Goal: Check status: Check status

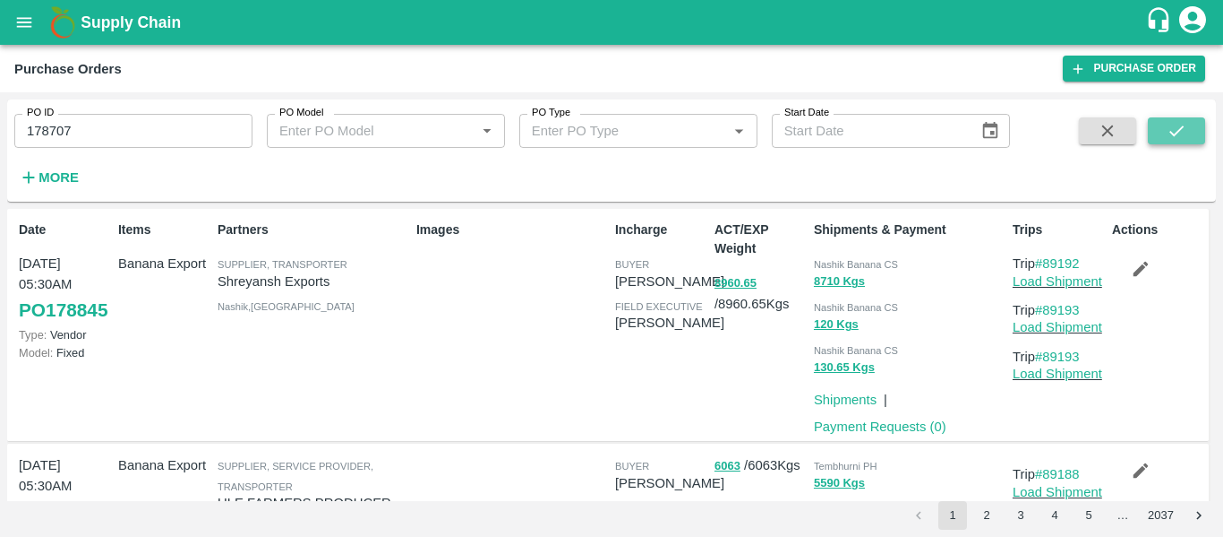
click at [1187, 132] on icon "submit" at bounding box center [1177, 131] width 20 height 20
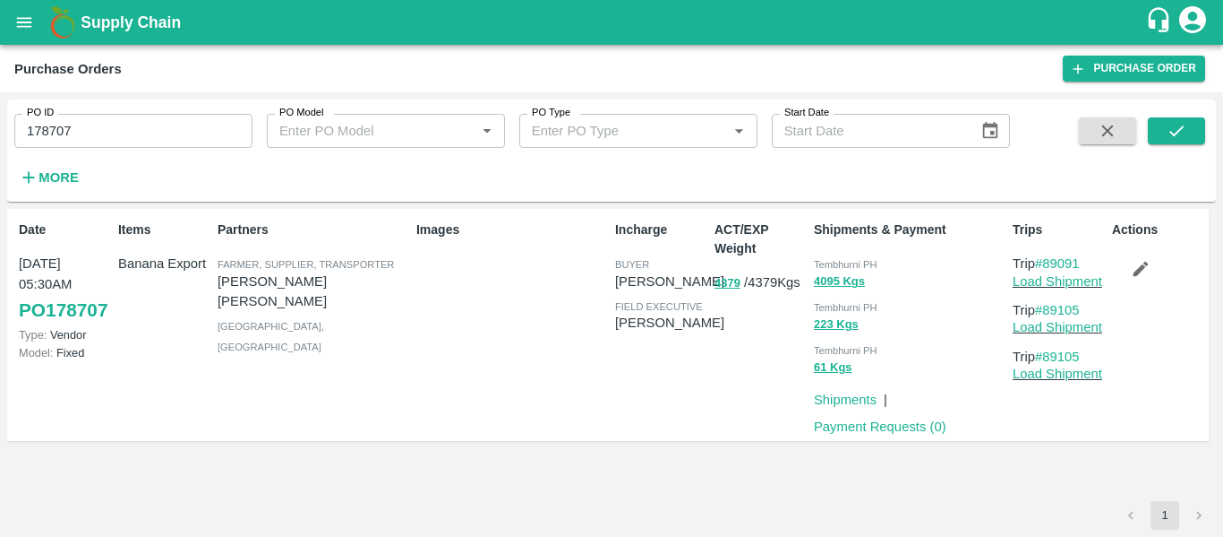
click at [90, 142] on input "178707" at bounding box center [133, 131] width 238 height 34
paste input "text"
click at [1183, 129] on icon "submit" at bounding box center [1177, 131] width 20 height 20
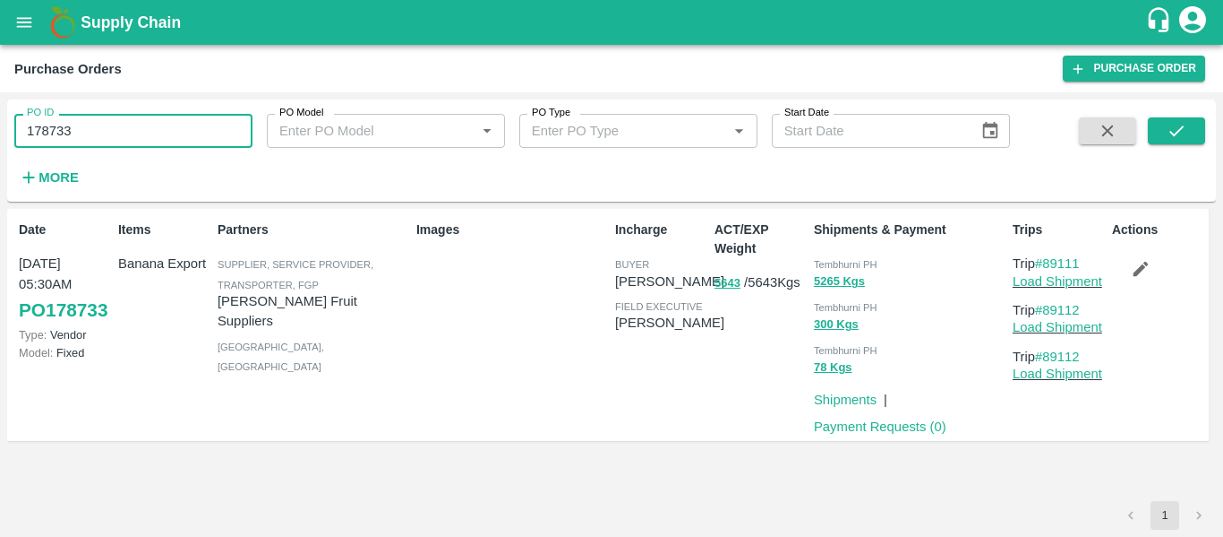
click at [144, 131] on input "178733" at bounding box center [133, 131] width 238 height 34
paste input "text"
click at [1178, 143] on button "submit" at bounding box center [1176, 130] width 57 height 27
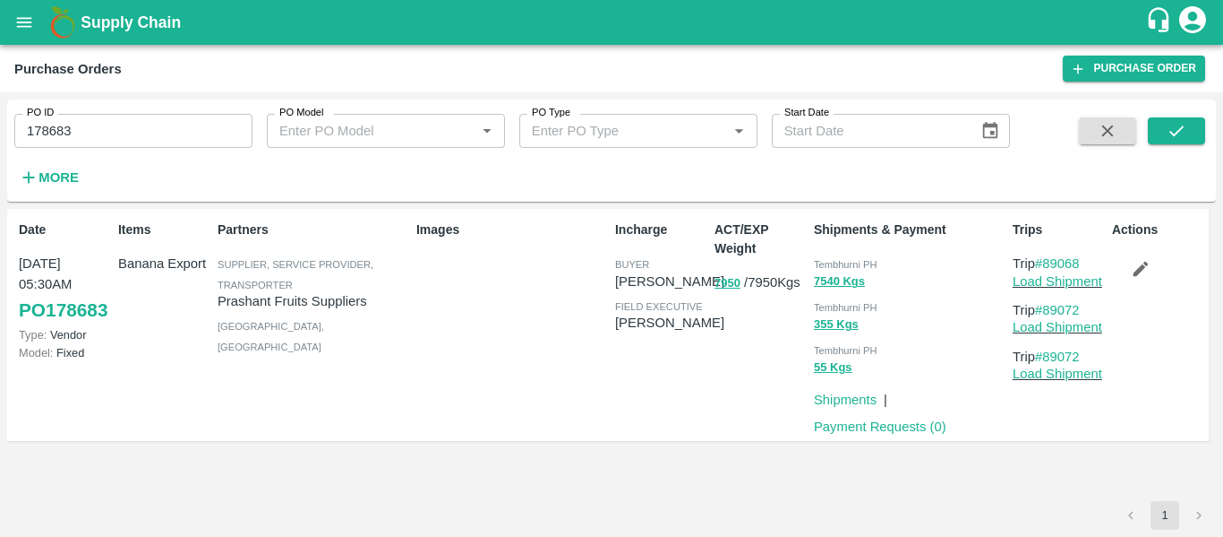
click at [102, 123] on input "178683" at bounding box center [133, 131] width 238 height 34
paste input "text"
click at [1155, 128] on button "submit" at bounding box center [1176, 130] width 57 height 27
click at [115, 138] on input "178693" at bounding box center [133, 131] width 238 height 34
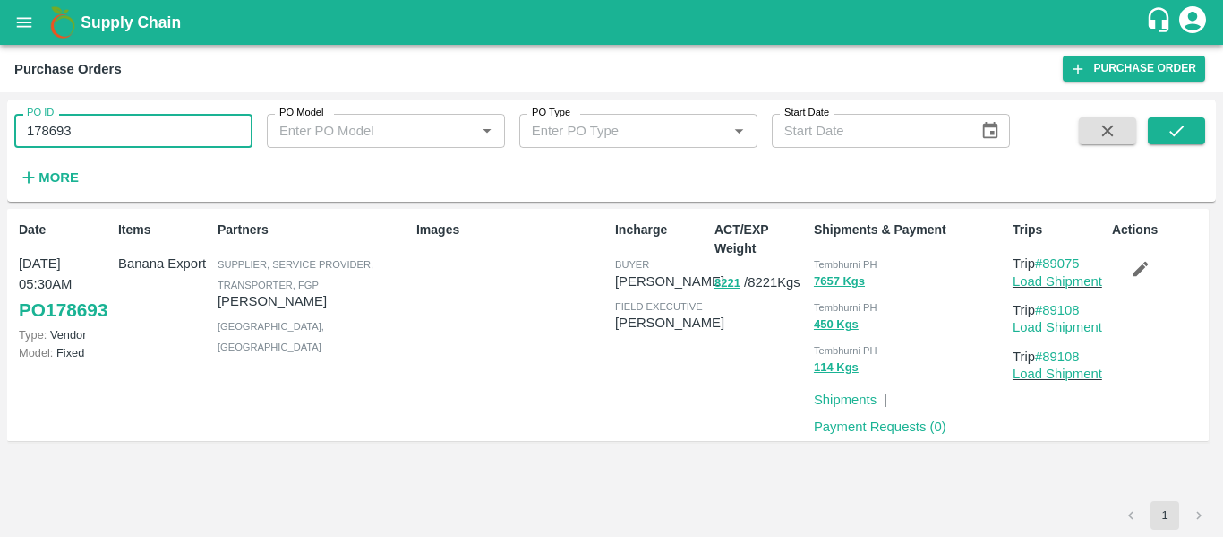
click at [115, 138] on input "178693" at bounding box center [133, 131] width 238 height 34
paste input "text"
click at [1188, 139] on button "submit" at bounding box center [1176, 130] width 57 height 27
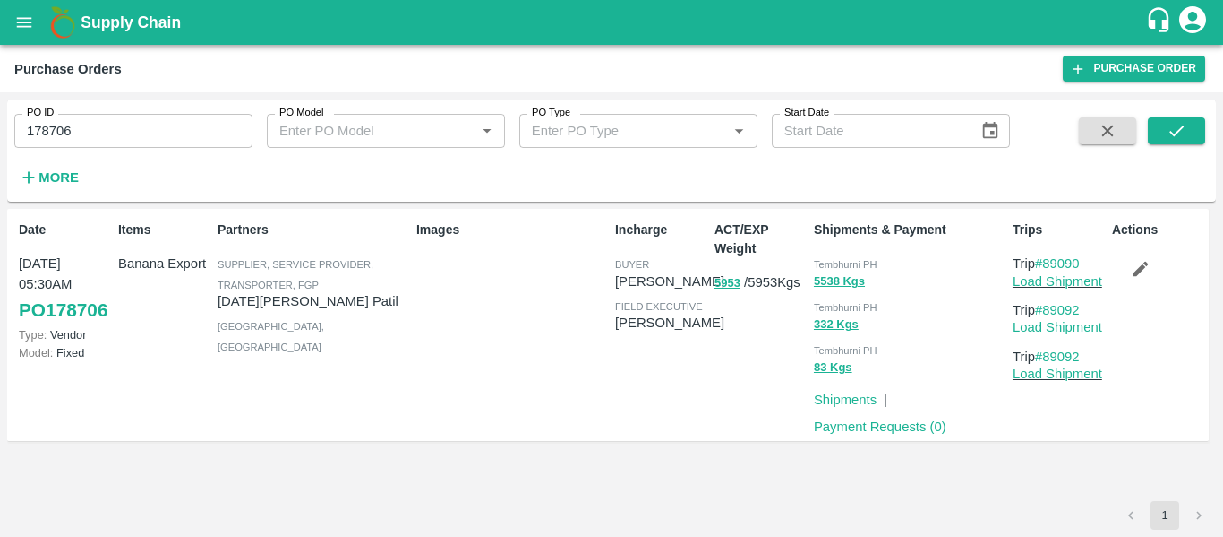
click at [112, 135] on input "178706" at bounding box center [133, 131] width 238 height 34
paste input "text"
click at [1180, 127] on icon "submit" at bounding box center [1177, 131] width 20 height 20
click at [130, 130] on input "178709" at bounding box center [133, 131] width 238 height 34
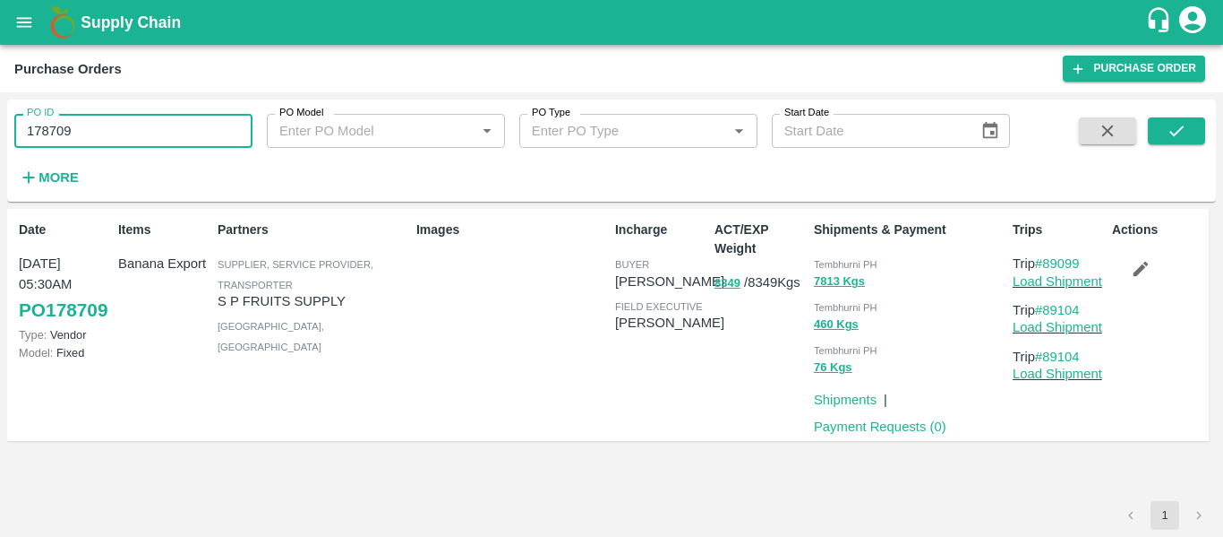
click at [130, 130] on input "178709" at bounding box center [133, 131] width 238 height 34
paste input "text"
type input "178708"
click at [1168, 127] on icon "submit" at bounding box center [1177, 131] width 20 height 20
